Goal: Find specific page/section: Find specific page/section

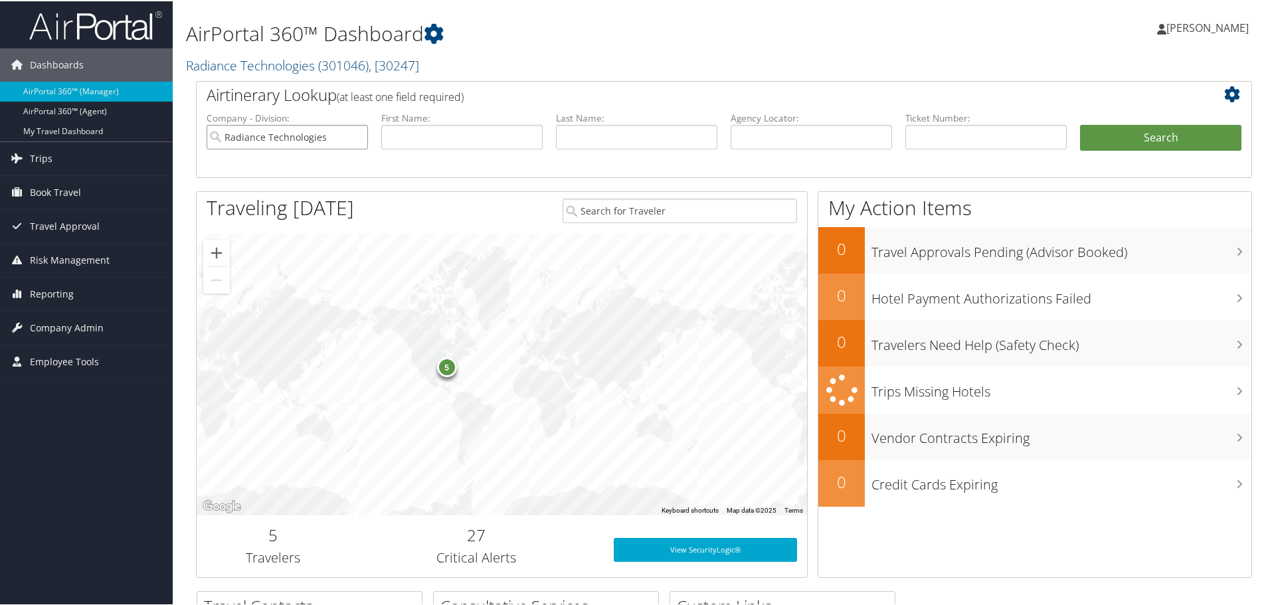
click at [270, 139] on input "Radiance Technologies" at bounding box center [287, 136] width 161 height 25
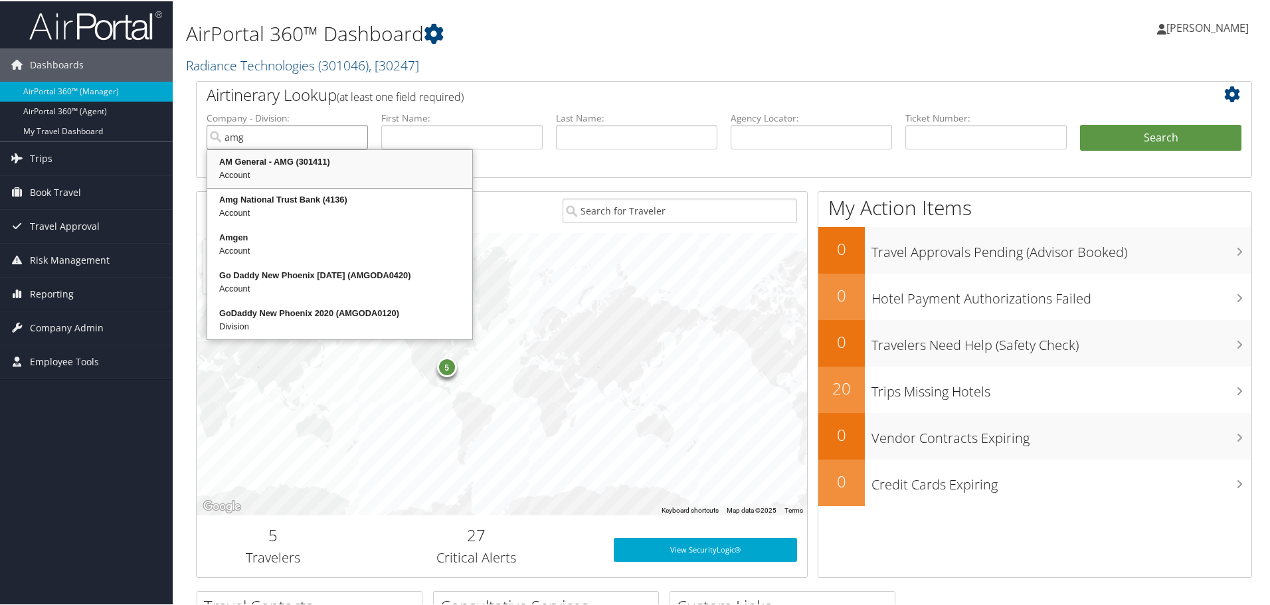
click at [296, 159] on div "AM General - AMG (301411)" at bounding box center [339, 160] width 261 height 13
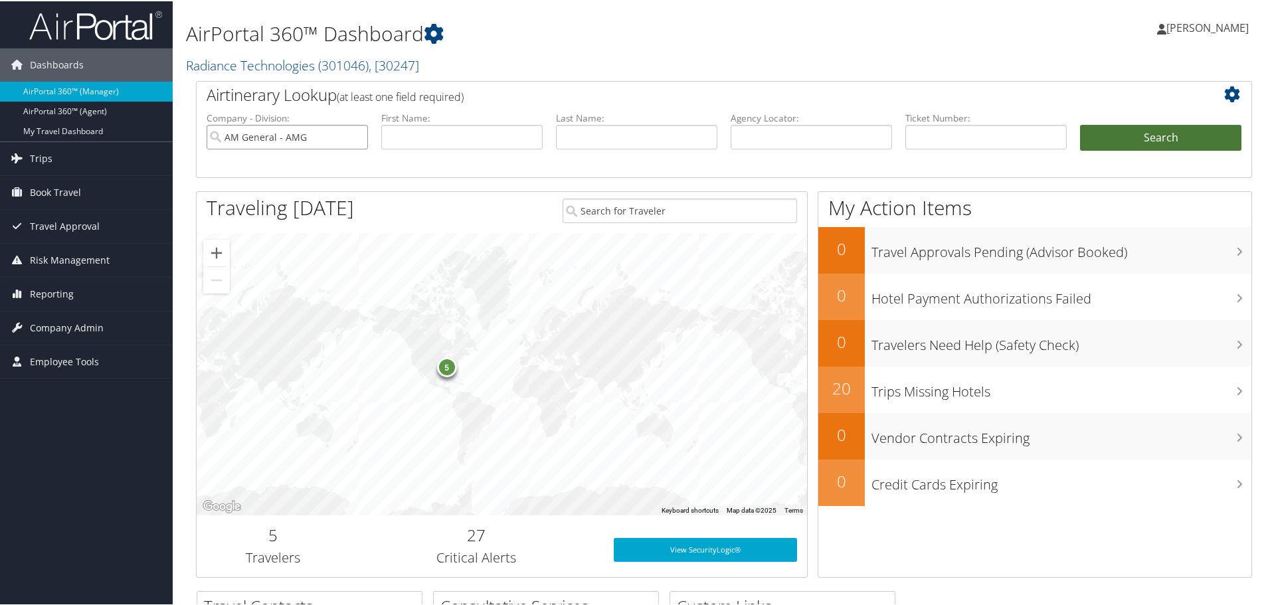
type input "AM General - AMG"
click at [1100, 131] on button "Search" at bounding box center [1160, 137] width 161 height 27
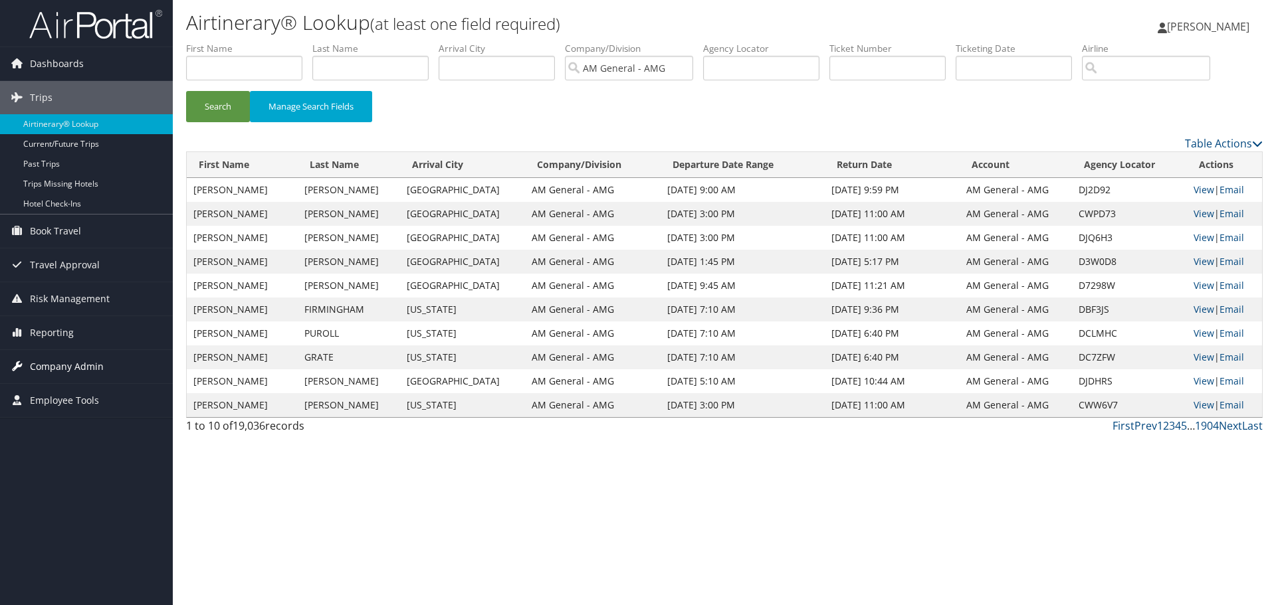
click at [58, 369] on span "Company Admin" at bounding box center [67, 366] width 74 height 33
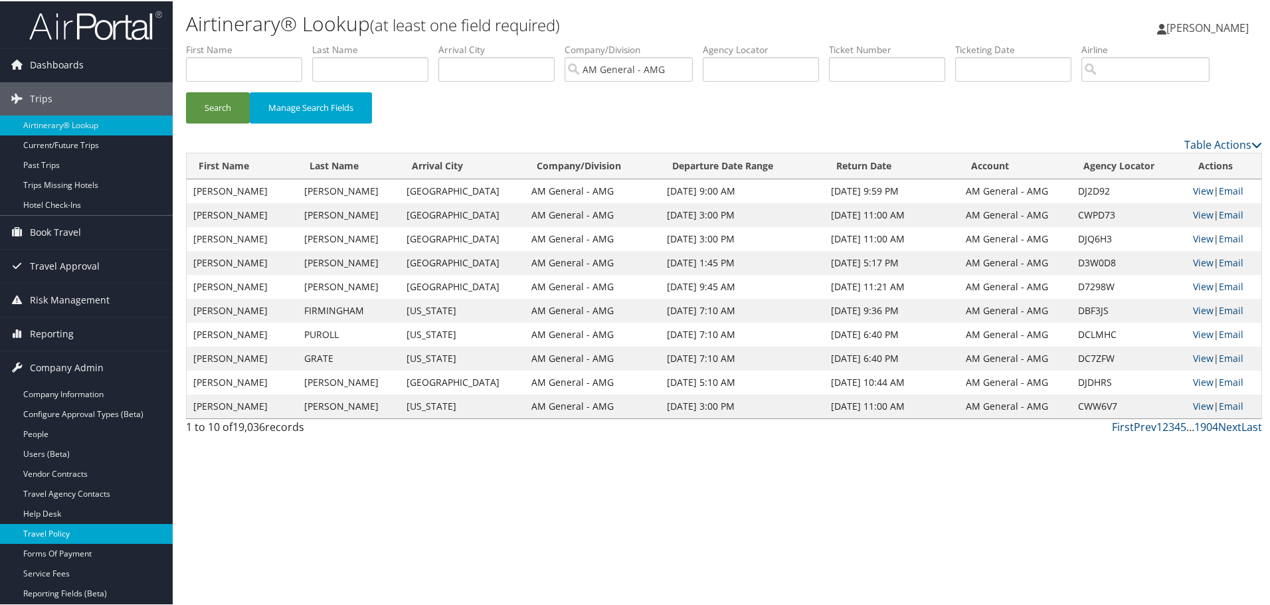
click at [50, 530] on link "Travel Policy" at bounding box center [86, 533] width 173 height 20
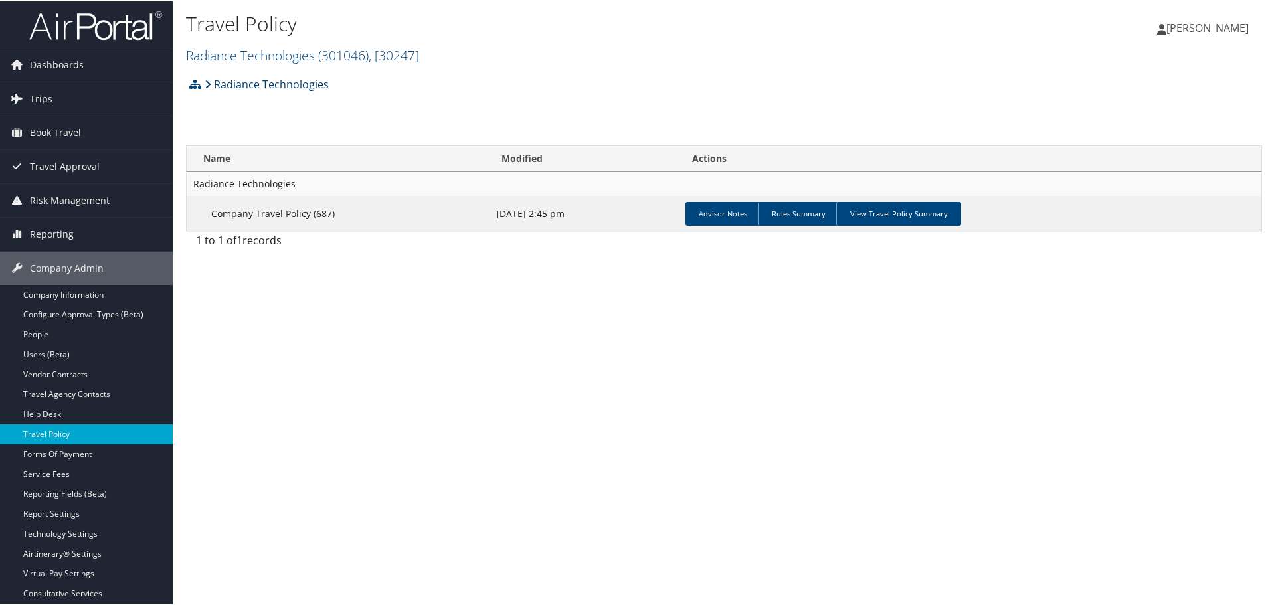
click at [308, 93] on link "Radiance Technologies" at bounding box center [267, 83] width 124 height 27
click at [306, 54] on link "Radiance Technologies ( 301046 ) , [ 30247 ]" at bounding box center [302, 54] width 233 height 18
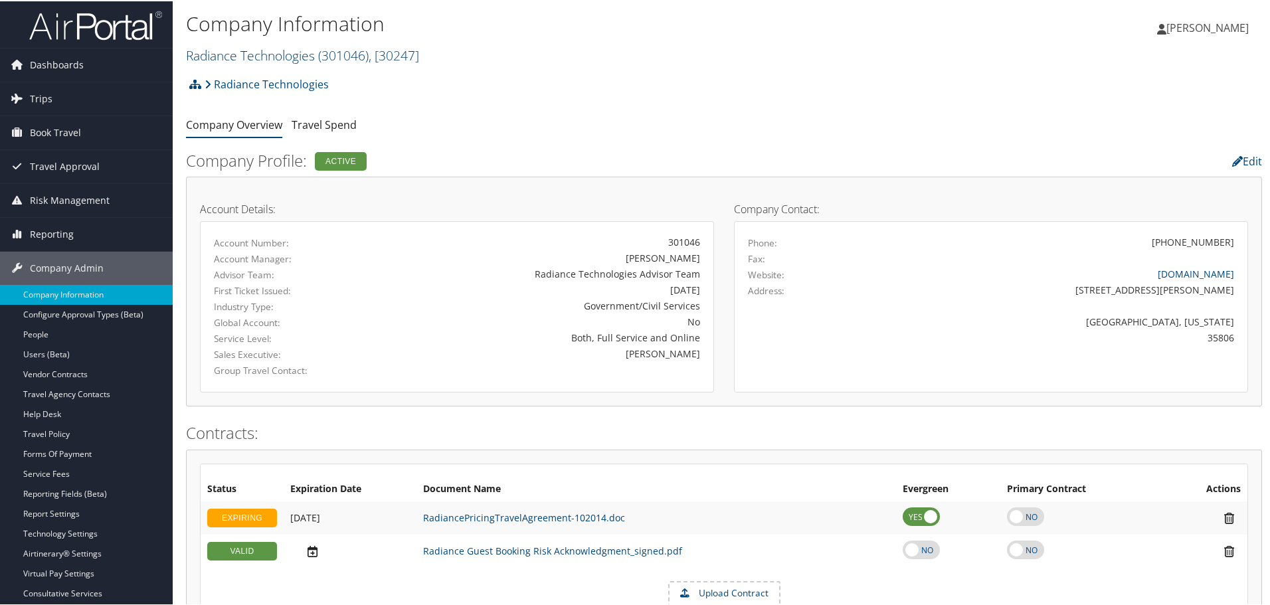
click at [258, 54] on link "Radiance Technologies ( 301046 ) , [ 30247 ]" at bounding box center [302, 54] width 233 height 18
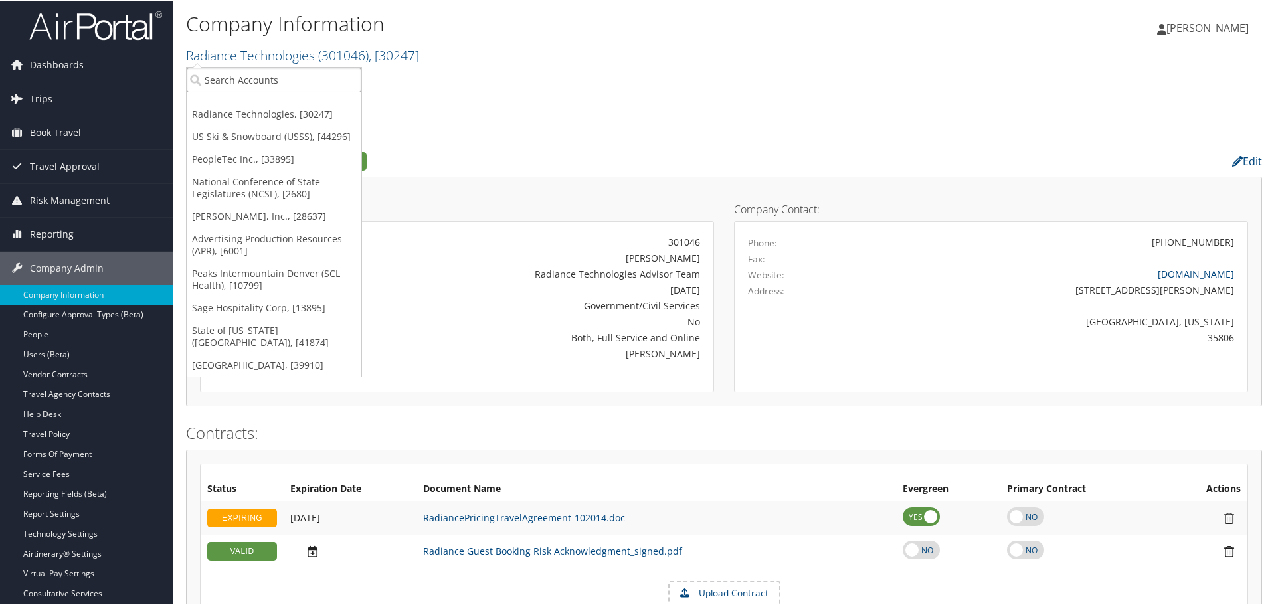
click at [239, 82] on input "search" at bounding box center [274, 78] width 175 height 25
type input "amg"
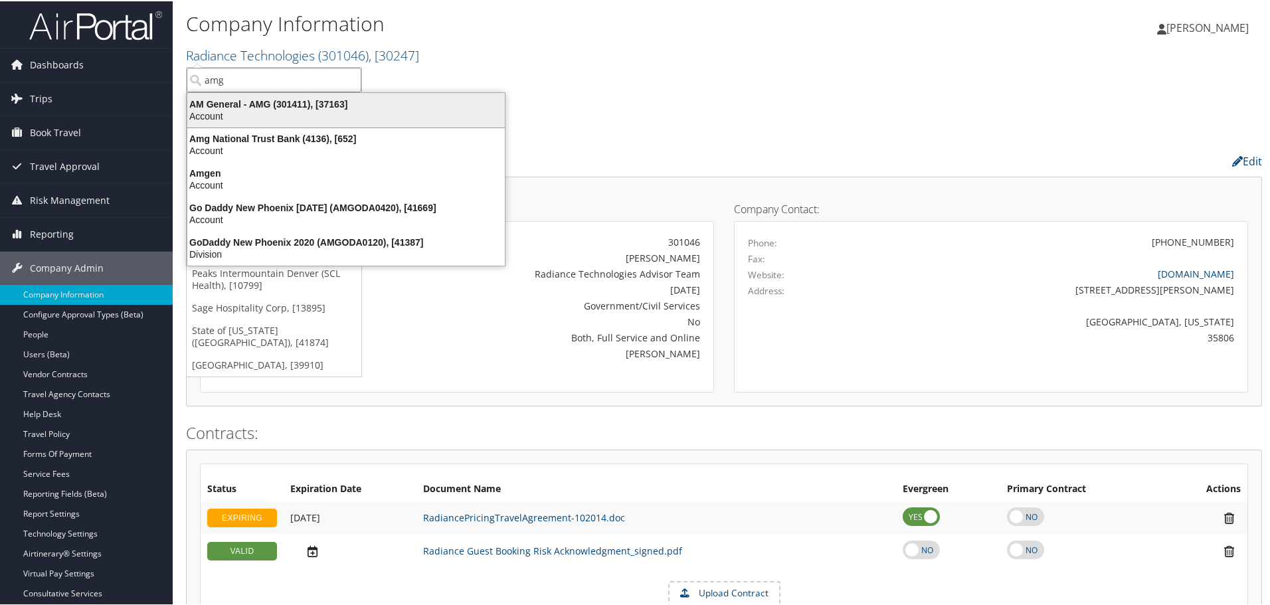
click at [236, 108] on div "AM General - AMG (301411), [37163]" at bounding box center [346, 103] width 334 height 12
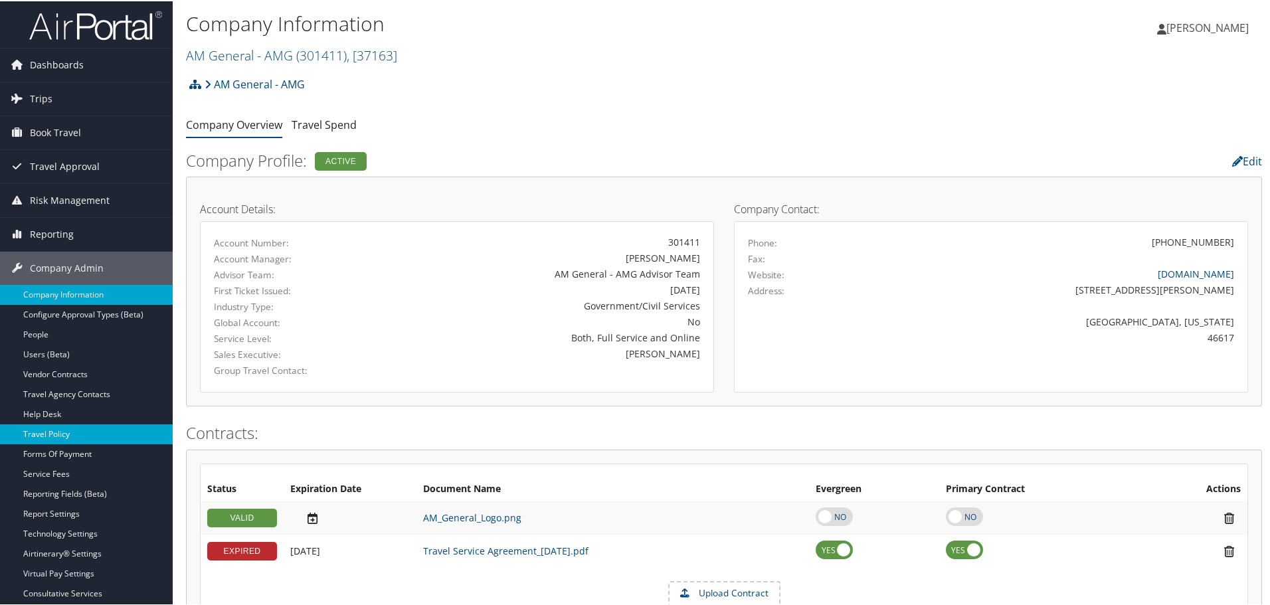
click at [66, 433] on link "Travel Policy" at bounding box center [86, 433] width 173 height 20
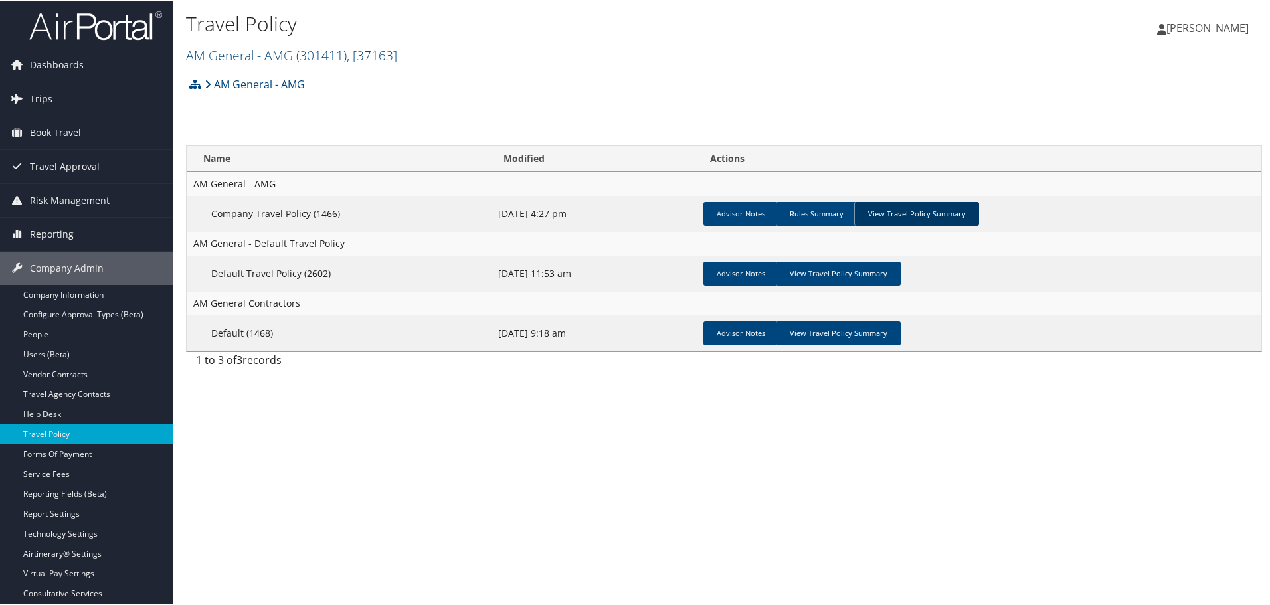
click at [929, 209] on link "View Travel Policy Summary" at bounding box center [917, 213] width 125 height 24
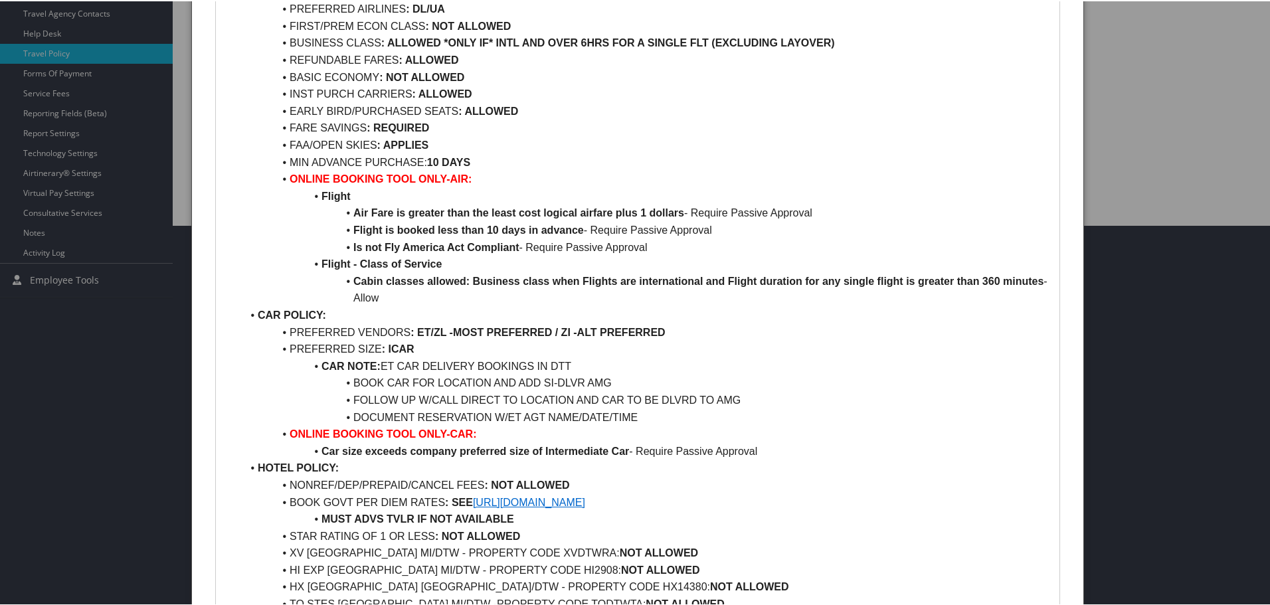
scroll to position [332, 0]
